Goal: Task Accomplishment & Management: Use online tool/utility

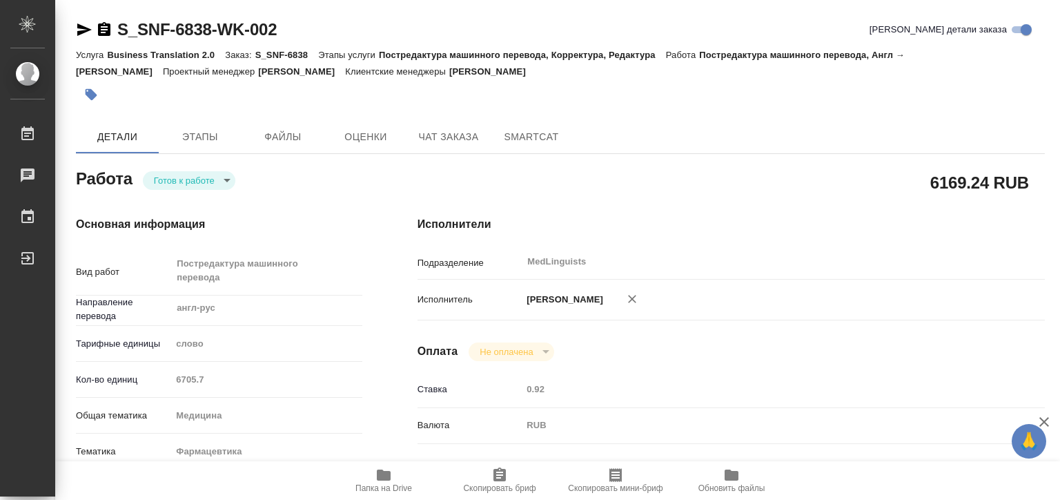
type textarea "x"
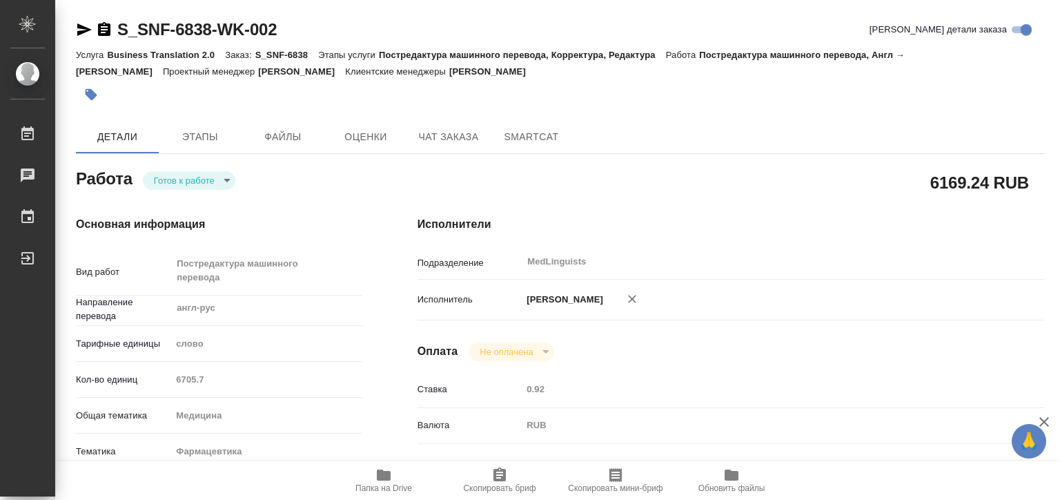
type textarea "x"
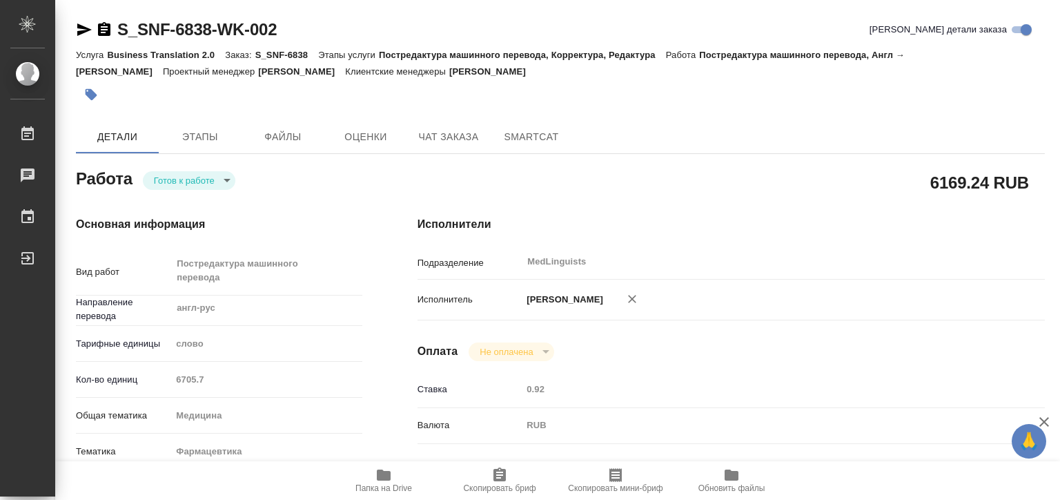
type textarea "x"
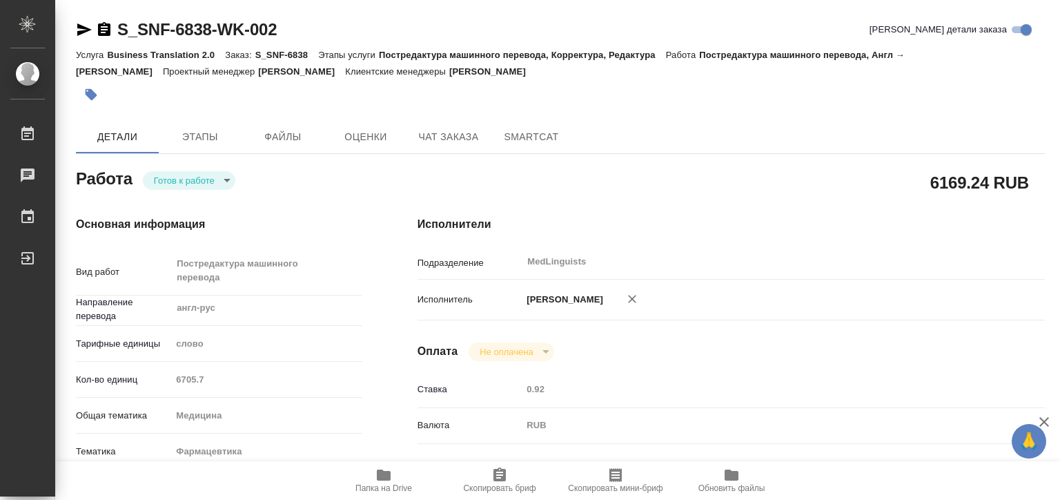
type textarea "x"
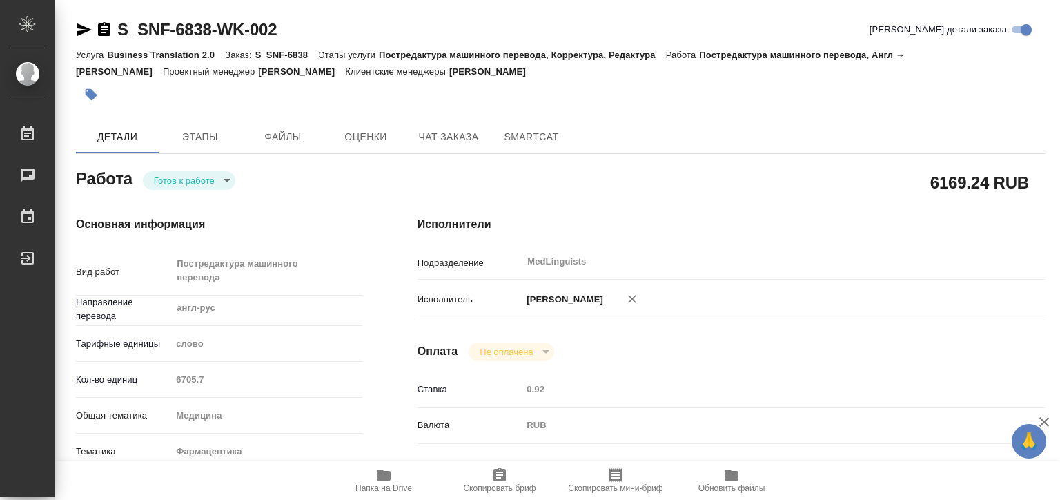
type textarea "x"
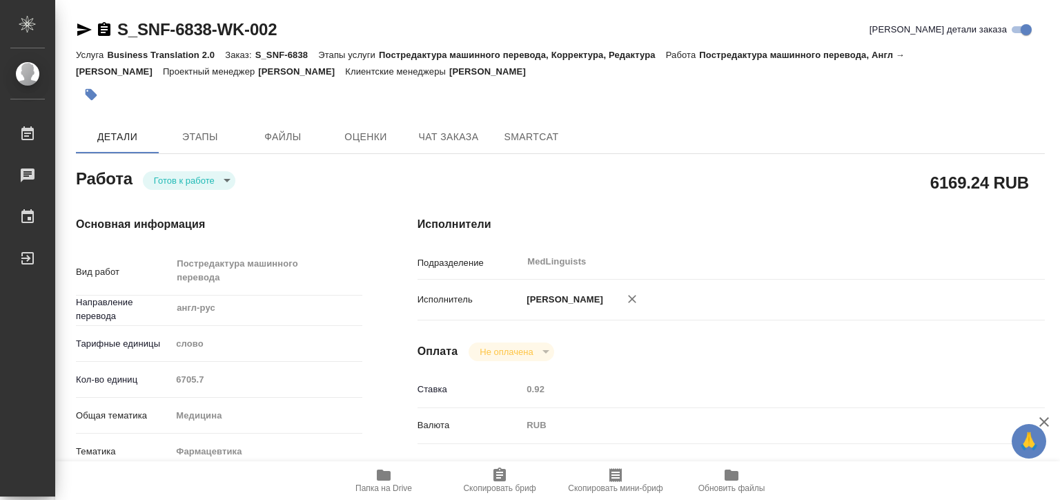
type textarea "x"
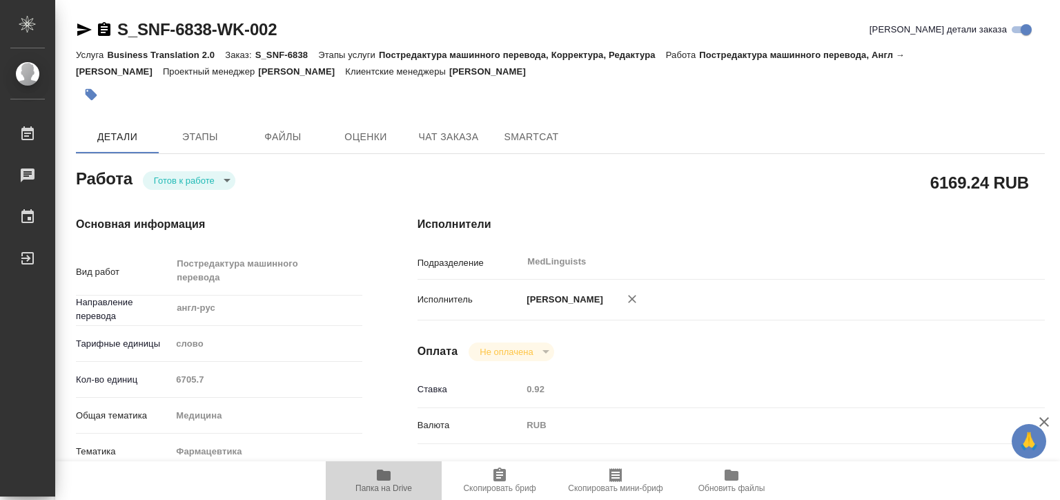
click at [395, 485] on span "Папка на Drive" at bounding box center [383, 488] width 57 height 10
type textarea "x"
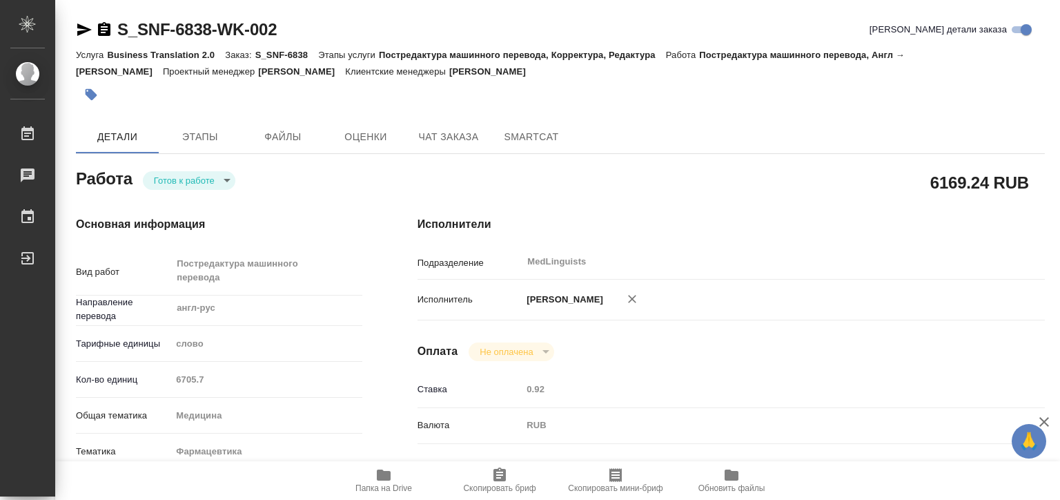
type textarea "x"
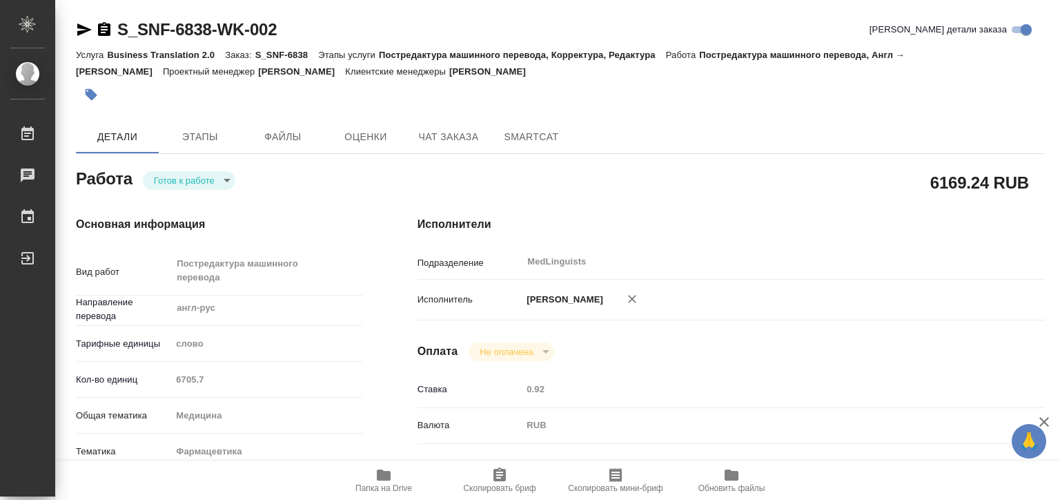
type textarea "x"
